Goal: Check status

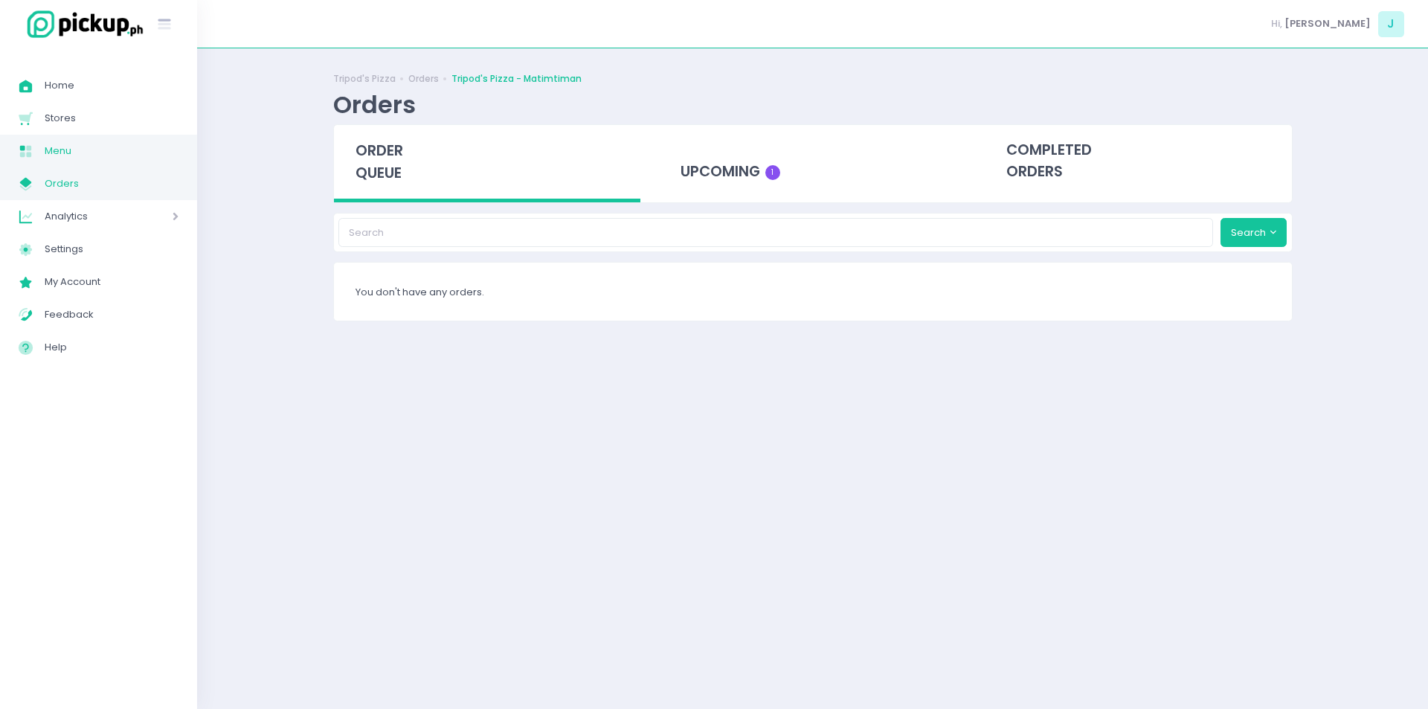
click at [52, 143] on span "Menu" at bounding box center [112, 150] width 134 height 19
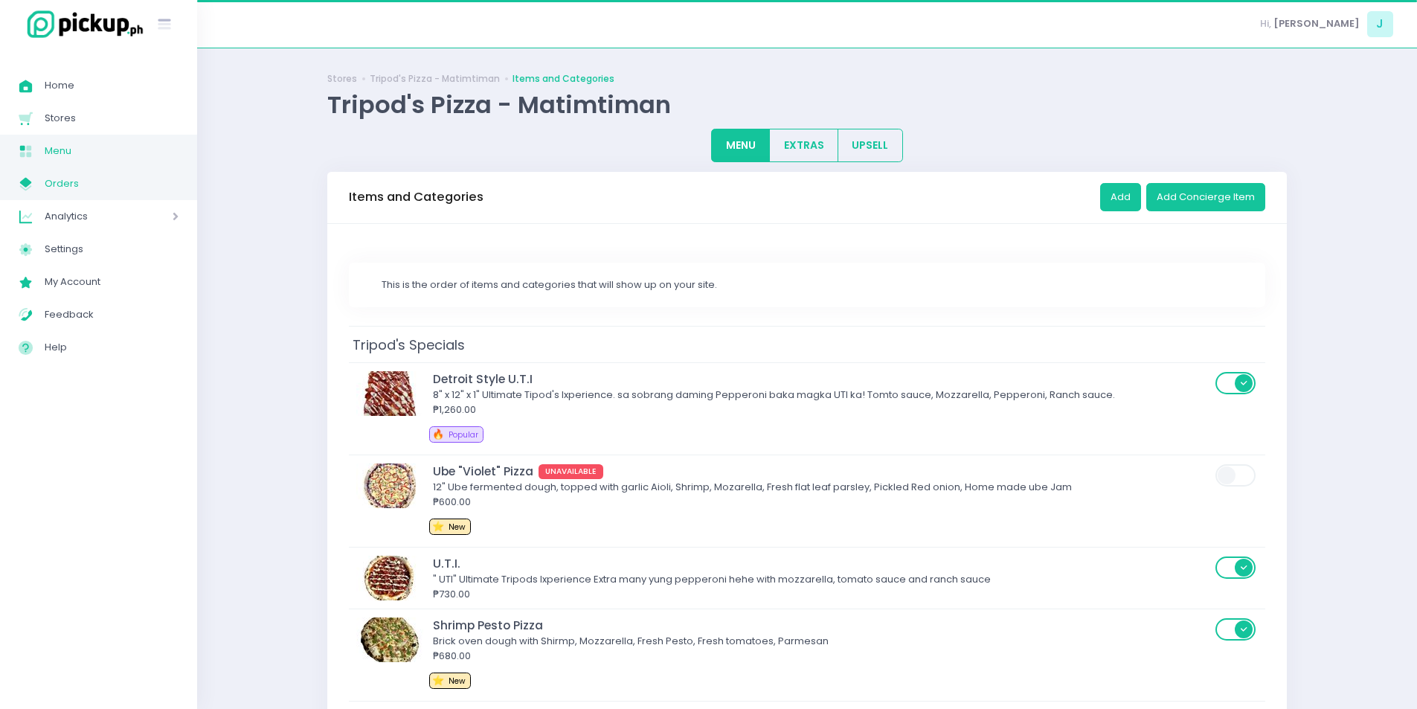
click at [73, 190] on span "Orders" at bounding box center [112, 183] width 134 height 19
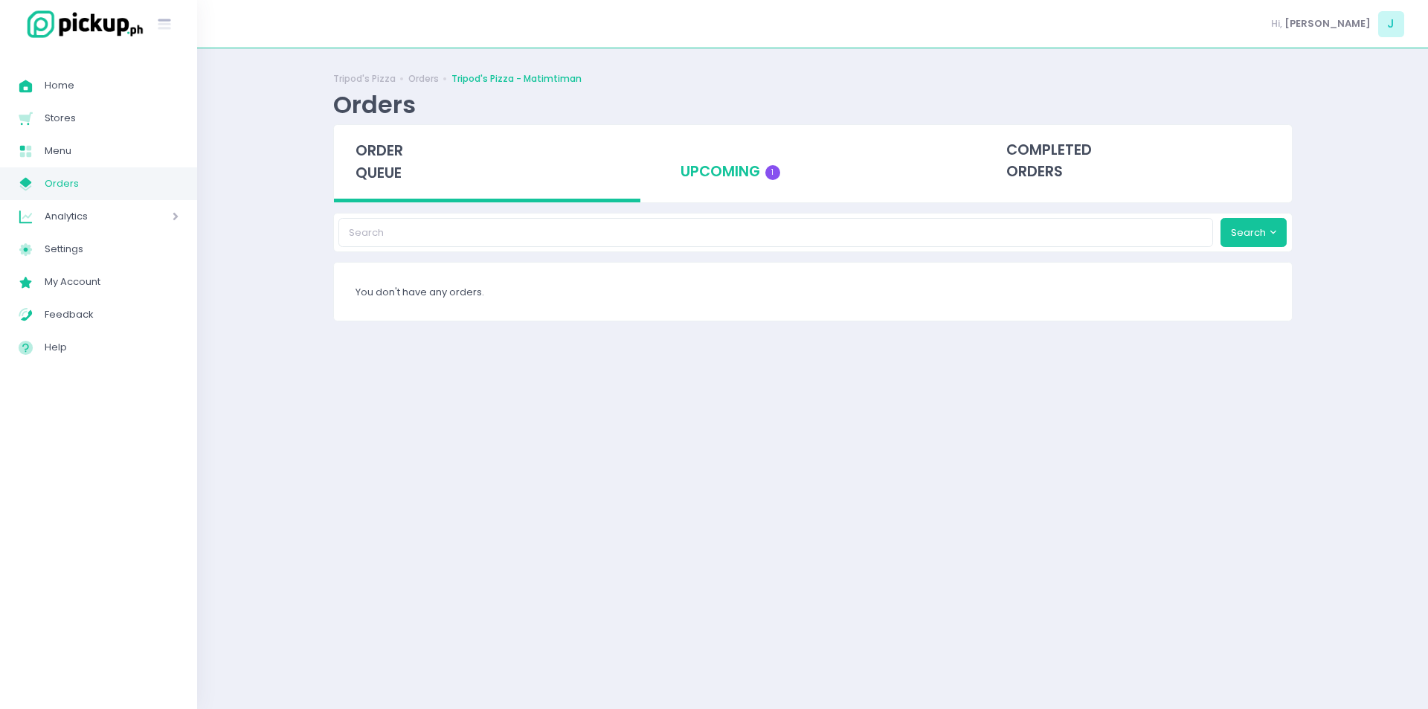
click at [732, 170] on div "upcoming 1" at bounding box center [812, 161] width 307 height 73
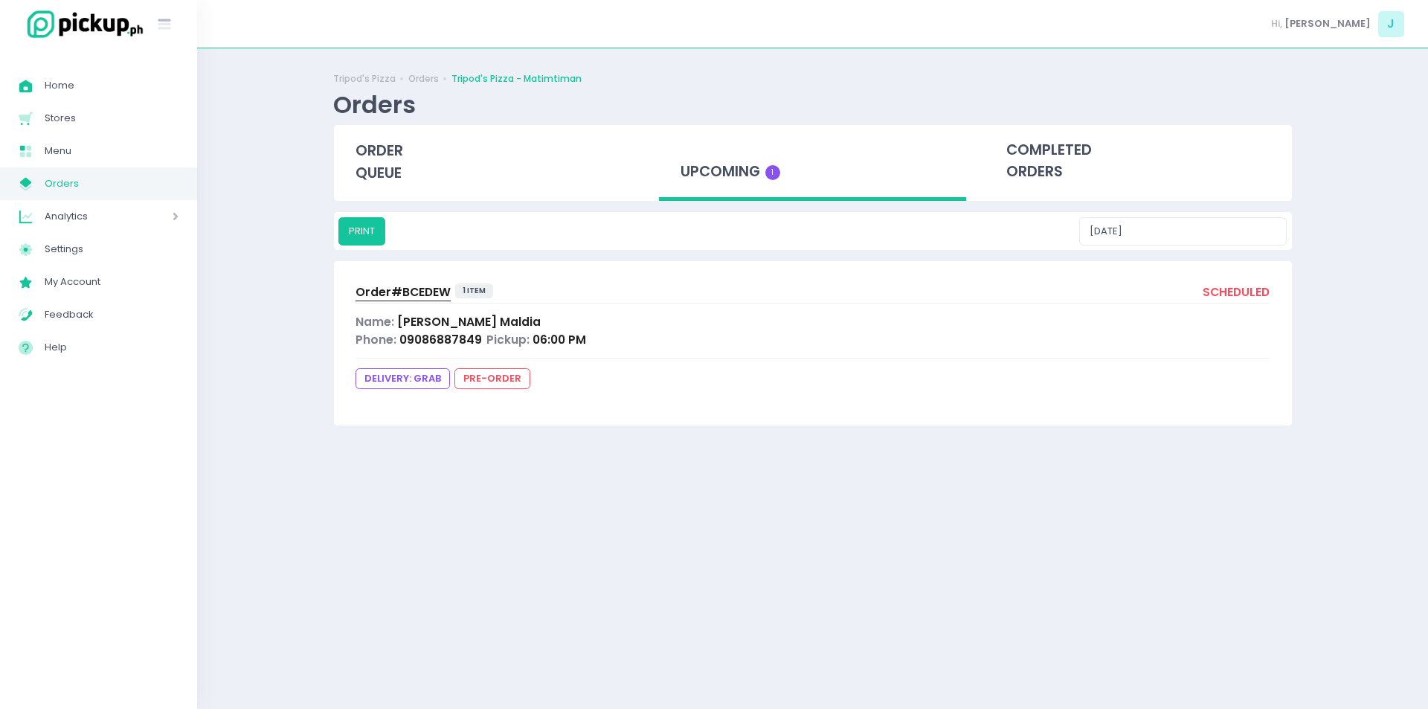
click at [384, 294] on span "Order# BCEDEW" at bounding box center [402, 292] width 95 height 16
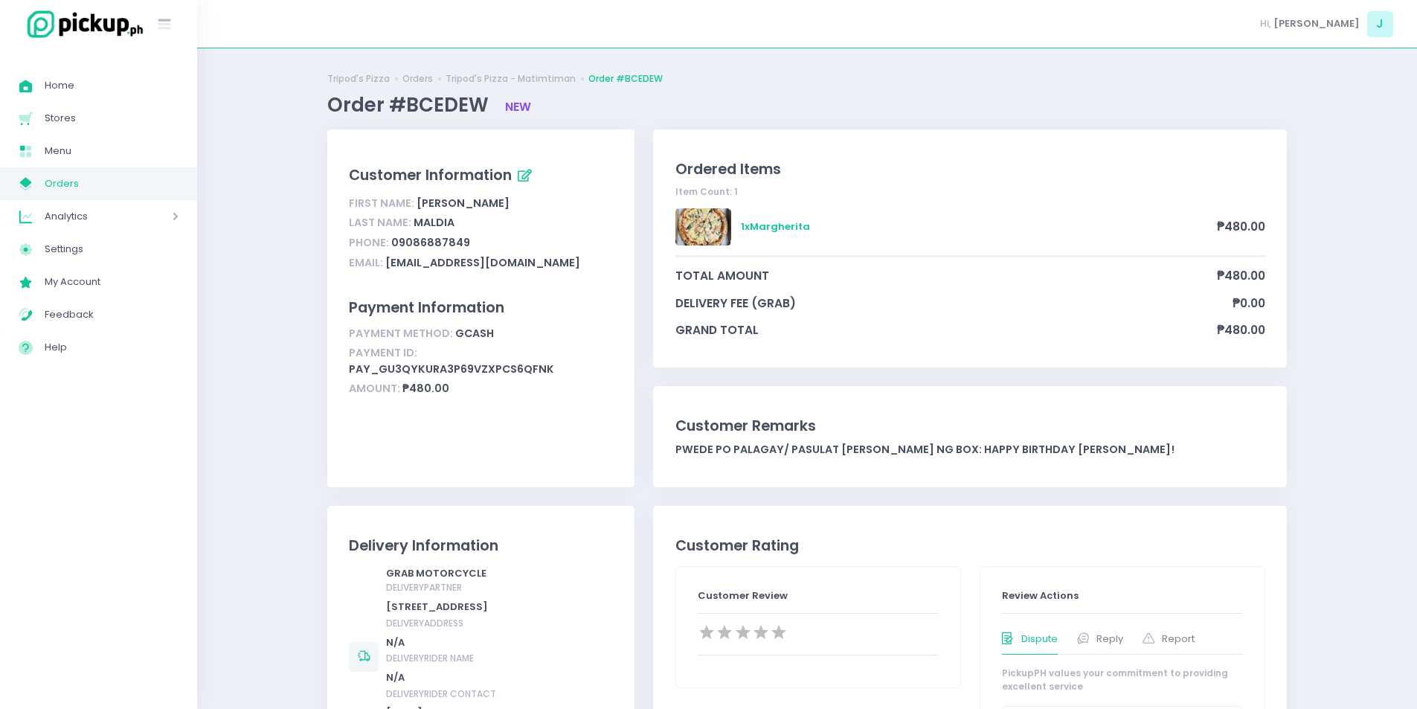
click at [69, 191] on span "Orders" at bounding box center [112, 183] width 134 height 19
